Goal: Information Seeking & Learning: Learn about a topic

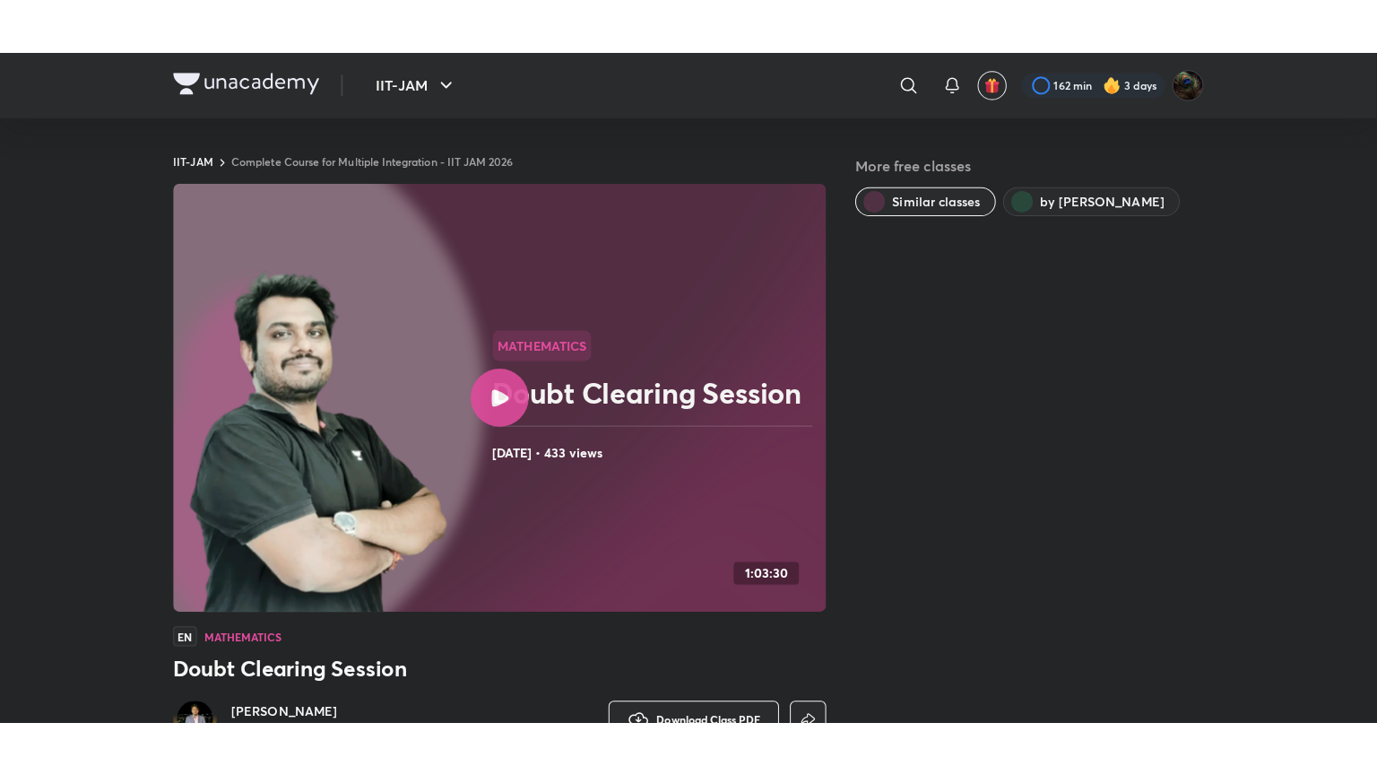
scroll to position [68, 0]
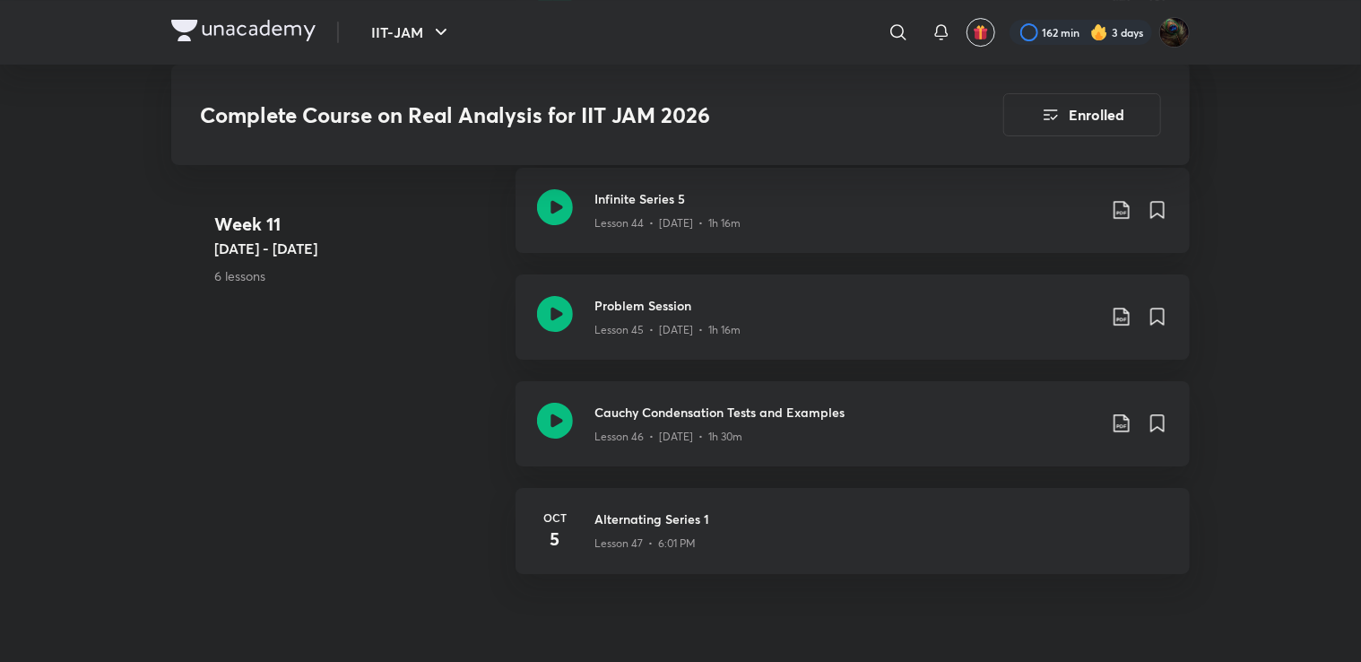
scroll to position [6528, 0]
click at [867, 392] on div "Cauchy Condensation Tests and Examples Lesson 46 • [DATE] • 1h 30m" at bounding box center [853, 421] width 674 height 85
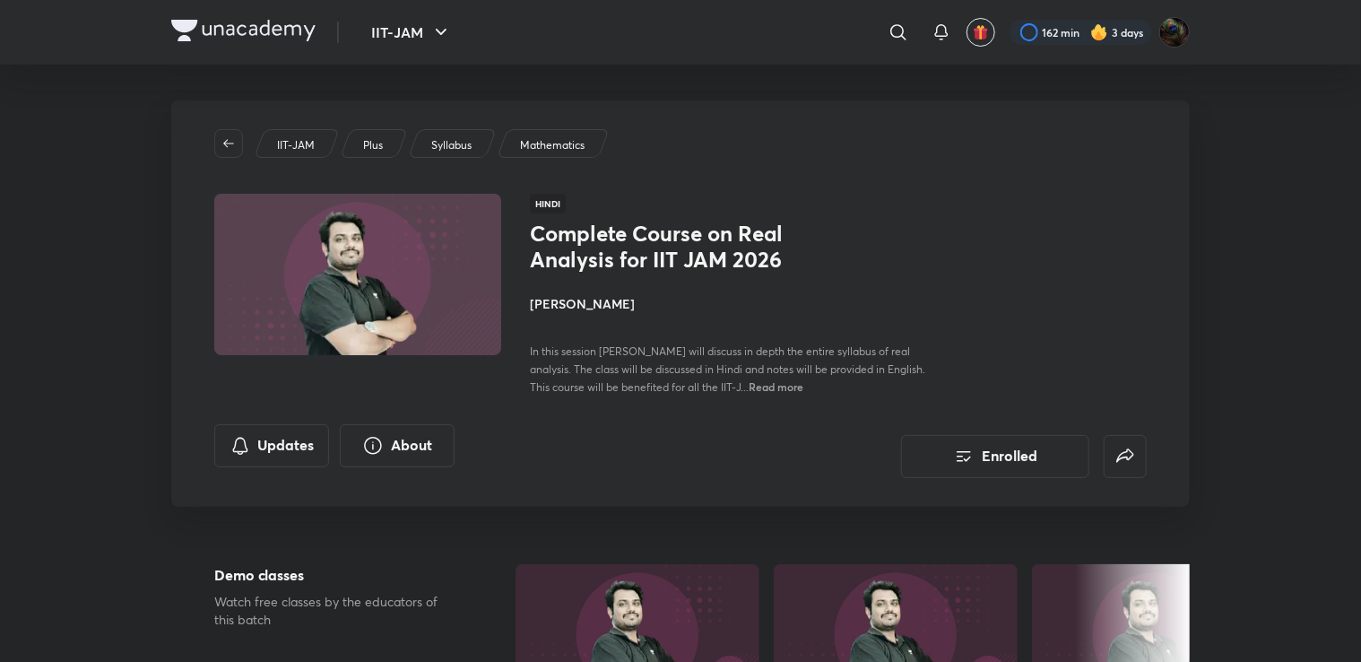
click at [449, 282] on img at bounding box center [358, 274] width 292 height 165
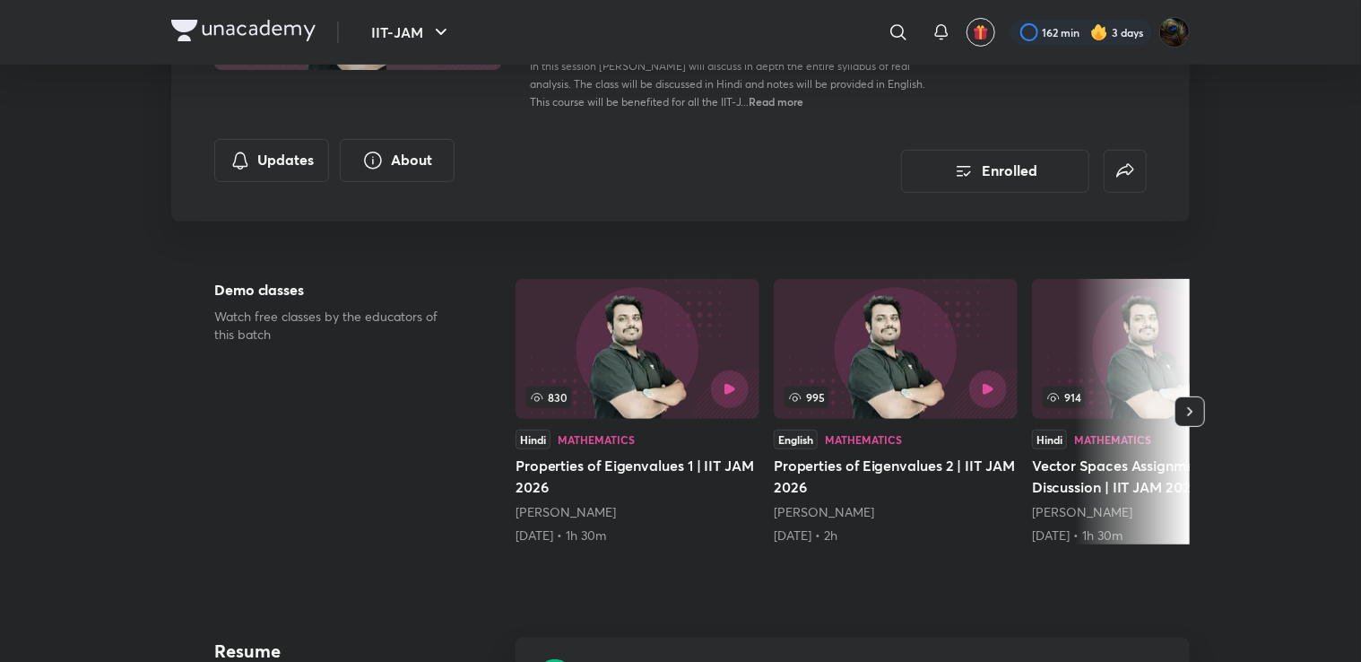
scroll to position [332, 0]
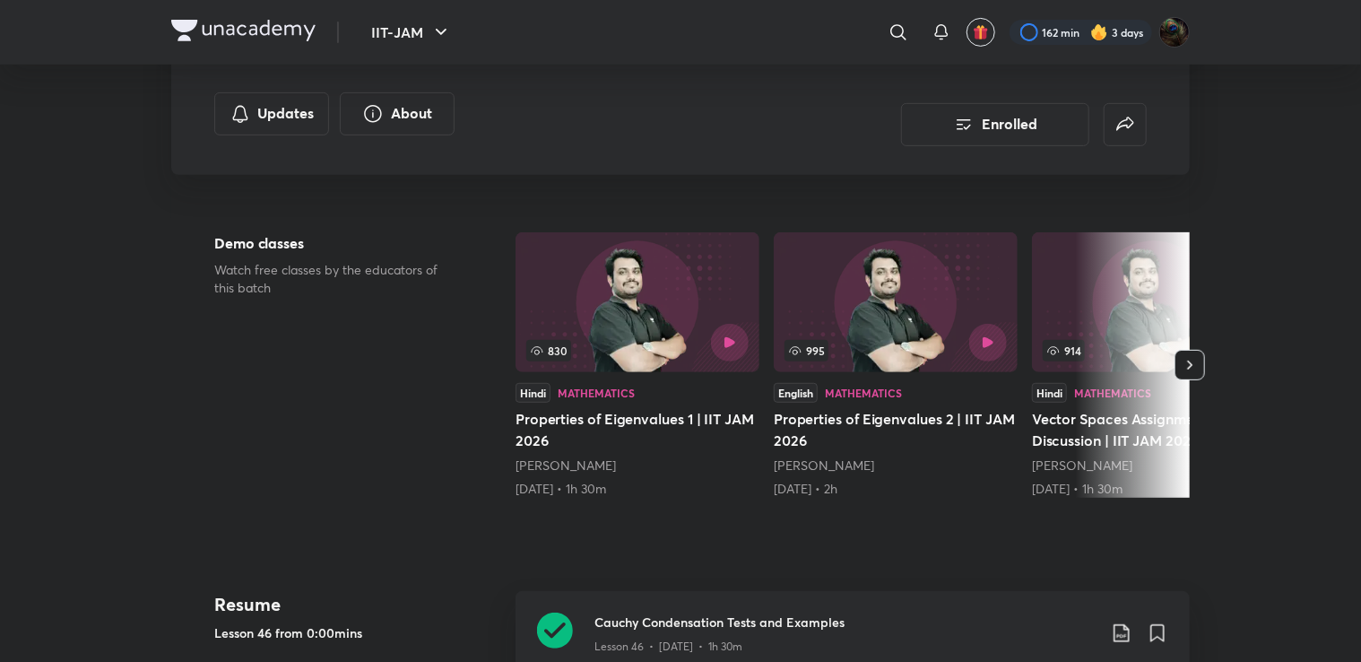
click at [1192, 350] on button "button" at bounding box center [1190, 365] width 30 height 30
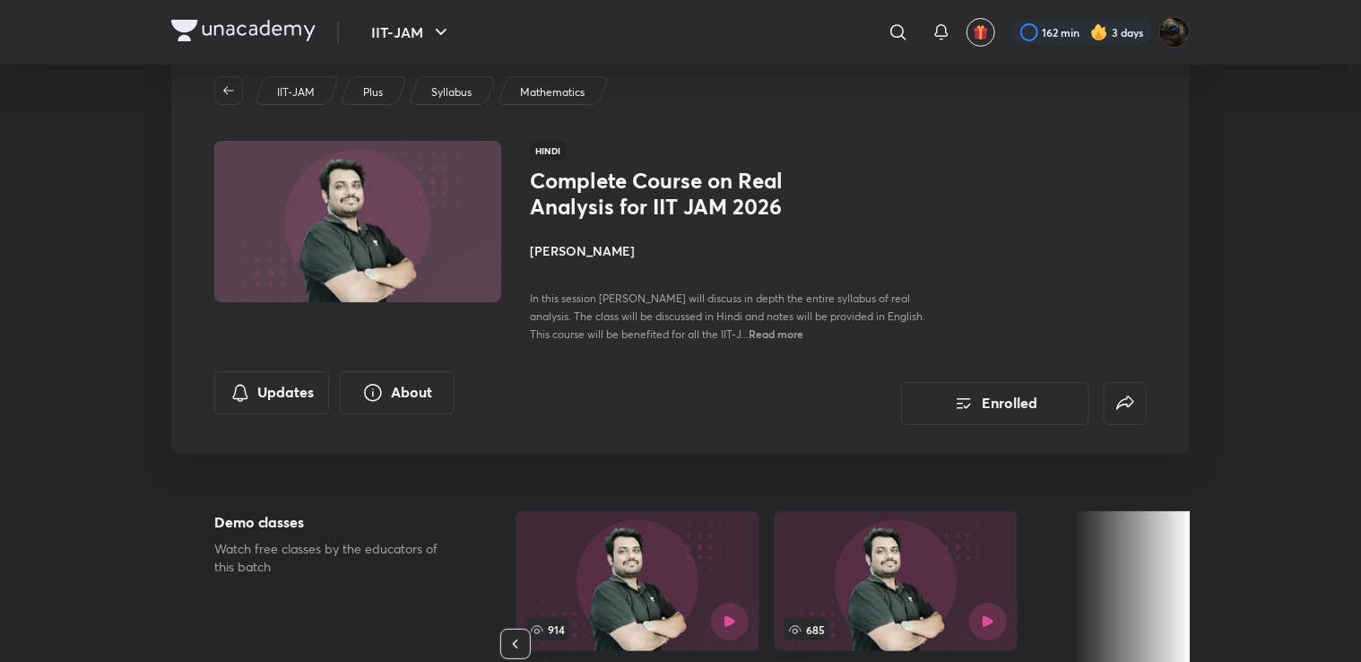
scroll to position [0, 0]
